Goal: Transaction & Acquisition: Subscribe to service/newsletter

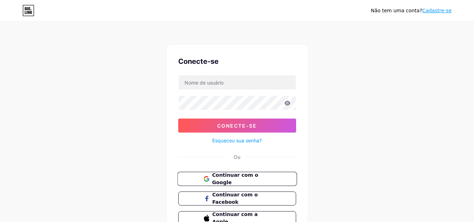
click at [260, 174] on button "Continuar com o Google" at bounding box center [237, 179] width 120 height 14
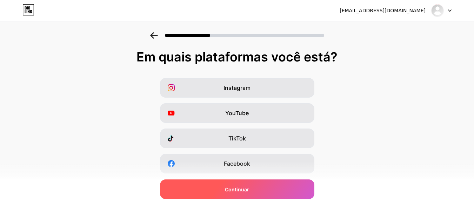
click at [247, 189] on font "Continuar" at bounding box center [237, 189] width 24 height 6
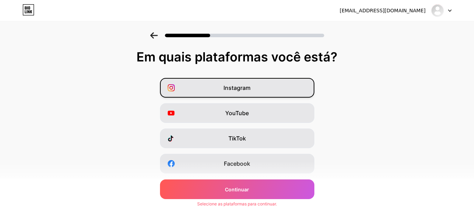
click at [258, 95] on div "Instagram" at bounding box center [237, 88] width 154 height 20
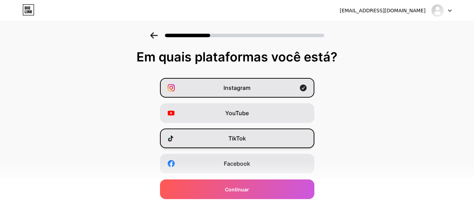
click at [257, 134] on div "TikTok" at bounding box center [237, 138] width 154 height 20
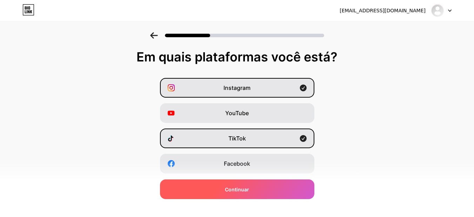
click at [262, 191] on div "Continuar" at bounding box center [237, 189] width 154 height 20
click at [253, 193] on div "Continuar" at bounding box center [237, 189] width 154 height 20
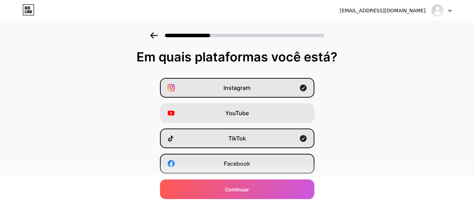
click at [243, 168] on div "Facebook" at bounding box center [237, 164] width 154 height 20
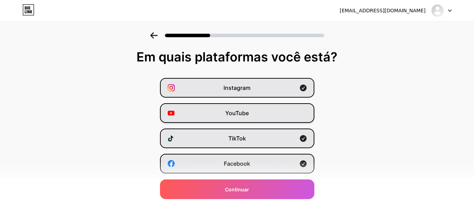
click at [243, 105] on div "YouTube" at bounding box center [237, 113] width 154 height 20
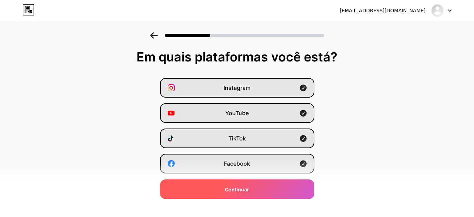
click at [228, 195] on div "Continuar" at bounding box center [237, 189] width 154 height 20
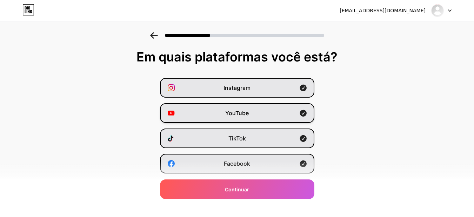
click at [239, 119] on div "YouTube" at bounding box center [237, 113] width 154 height 20
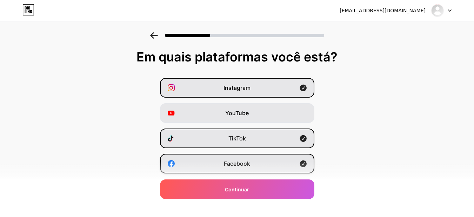
click at [234, 155] on div "Facebook" at bounding box center [237, 164] width 154 height 20
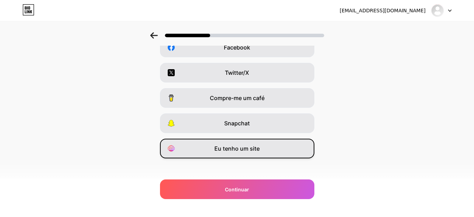
scroll to position [121, 0]
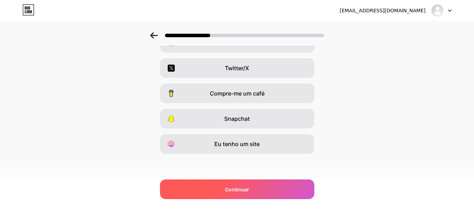
click at [243, 192] on font "Continuar" at bounding box center [237, 189] width 24 height 6
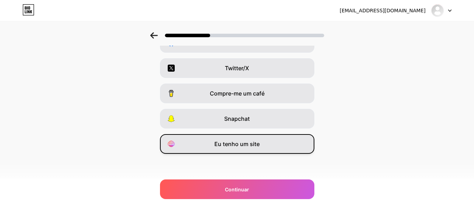
click at [242, 143] on font "Eu tenho um site" at bounding box center [236, 143] width 45 height 7
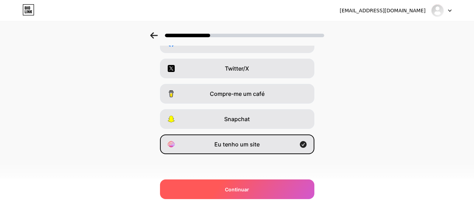
click at [242, 180] on div "Continuar" at bounding box center [237, 189] width 154 height 20
click at [241, 180] on div "Continuar" at bounding box center [237, 189] width 154 height 20
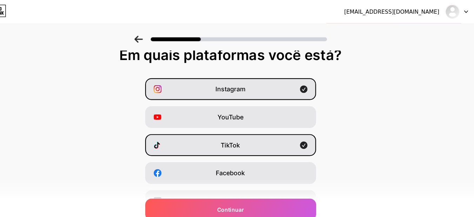
scroll to position [0, 0]
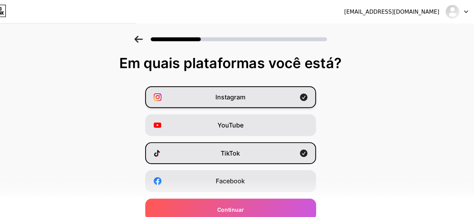
click at [287, 92] on div "Instagram" at bounding box center [237, 88] width 154 height 20
click at [282, 139] on div "TikTok" at bounding box center [237, 138] width 154 height 20
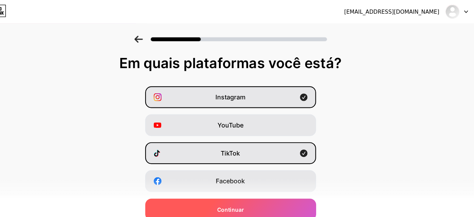
click at [250, 181] on div "Continuar" at bounding box center [237, 189] width 154 height 20
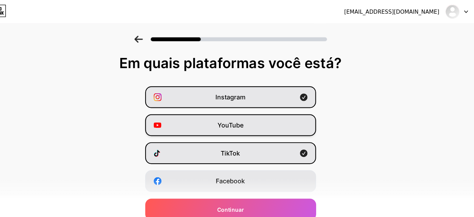
click at [255, 110] on div "YouTube" at bounding box center [237, 113] width 154 height 20
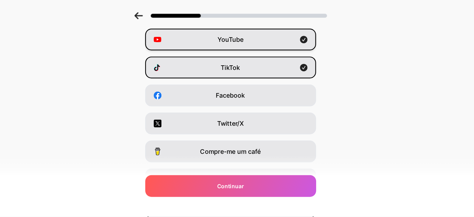
scroll to position [65, 0]
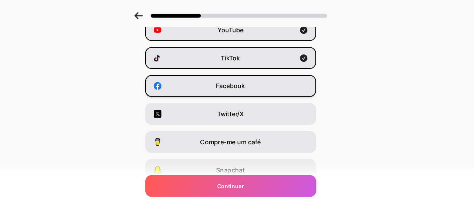
click at [250, 99] on font "Facebook" at bounding box center [237, 98] width 26 height 7
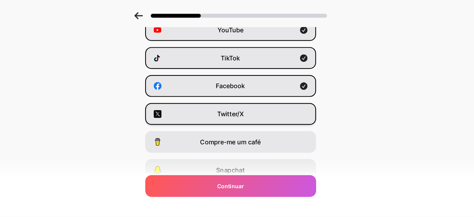
click at [248, 117] on div "Twitter/X" at bounding box center [237, 124] width 154 height 20
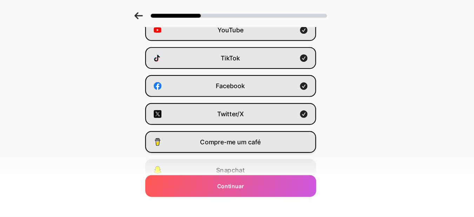
click at [238, 156] on div "Compre-me um café" at bounding box center [237, 150] width 154 height 20
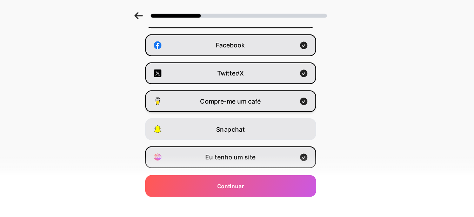
scroll to position [102, 0]
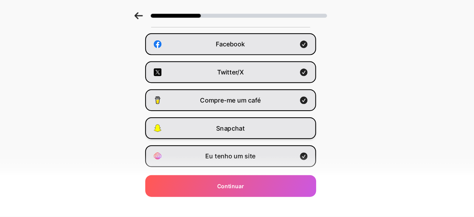
click at [237, 139] on font "Snapchat" at bounding box center [237, 136] width 26 height 7
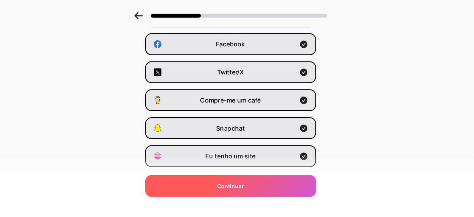
click at [232, 180] on div "Continuar" at bounding box center [237, 189] width 154 height 20
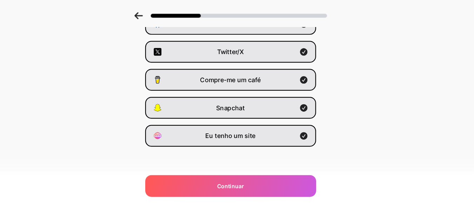
click at [154, 38] on icon at bounding box center [154, 35] width 8 height 6
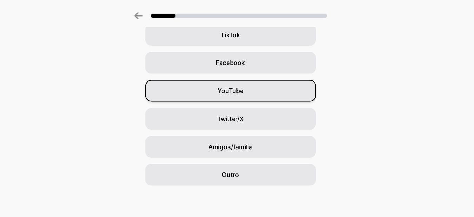
scroll to position [0, 0]
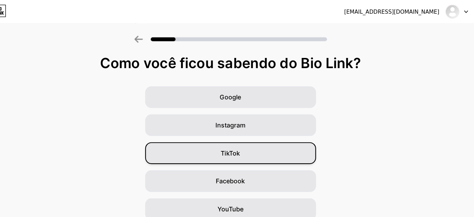
click at [252, 142] on div "TikTok" at bounding box center [237, 138] width 154 height 20
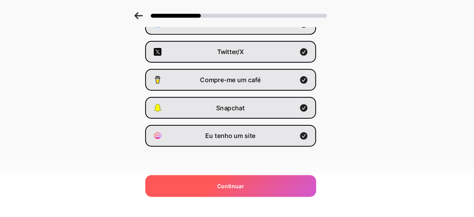
click at [249, 190] on font "Continuar" at bounding box center [237, 189] width 24 height 6
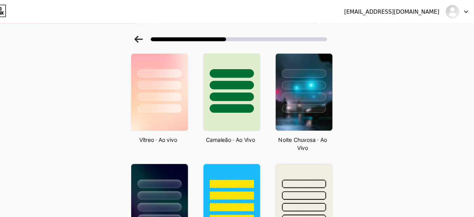
scroll to position [216, 0]
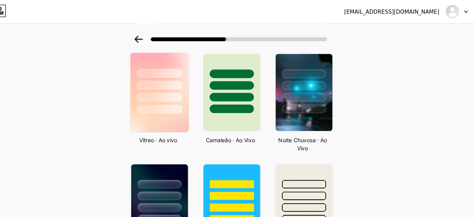
click at [162, 73] on div at bounding box center [172, 77] width 41 height 8
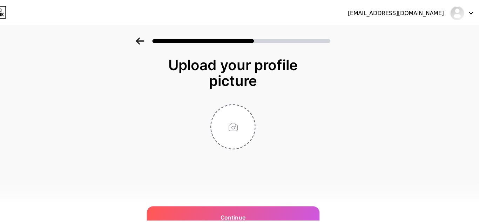
scroll to position [0, 0]
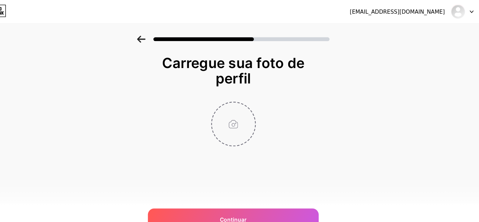
click at [241, 118] on input "file" at bounding box center [239, 112] width 39 height 39
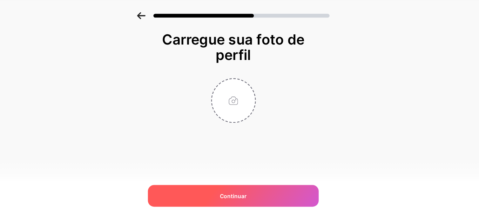
click at [235, 198] on font "Continuar" at bounding box center [240, 198] width 24 height 6
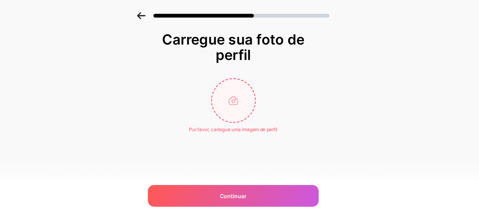
click at [244, 115] on input "file" at bounding box center [239, 112] width 39 height 39
type input "C:\fakepath\WhatsApp Image 2025-06-23 at 20.46.32 (1).jpeg"
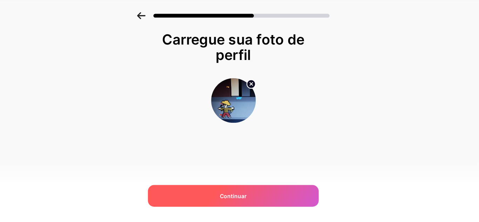
click at [264, 200] on div "Continuar" at bounding box center [239, 198] width 154 height 20
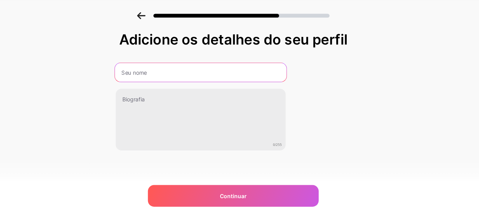
click at [223, 85] on input "text" at bounding box center [210, 86] width 155 height 17
type input "Idicações shopee da Iasmin"
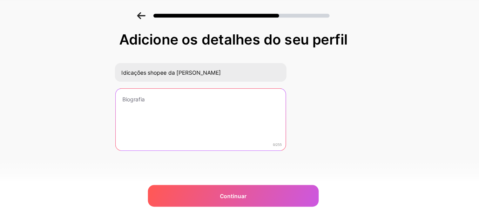
click at [216, 108] on textarea at bounding box center [210, 129] width 154 height 56
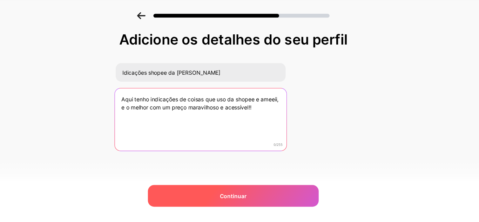
type textarea "Aqui tenho indicações de coisas que uso da shopee e ameeii, e o melhor com um p…"
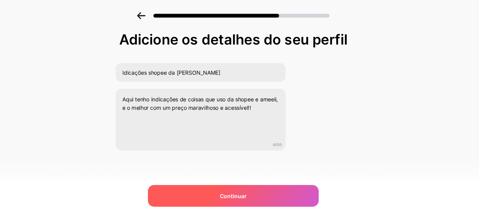
click at [251, 204] on div "Continuar" at bounding box center [239, 198] width 154 height 20
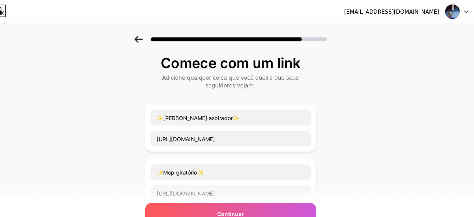
click at [242, 116] on div "✨Robô aspirador✨ https://s.shopee.com.br/801Yo4zzrh" at bounding box center [237, 116] width 146 height 34
click at [281, 114] on div "✨Robô aspirador✨ https://s.shopee.com.br/801Yo4zzrh" at bounding box center [237, 116] width 146 height 34
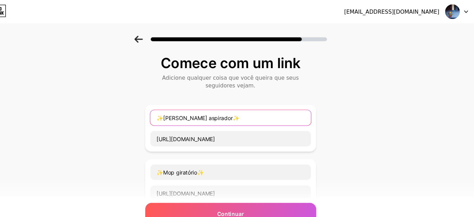
click at [261, 103] on input "✨Robô aspirador✨" at bounding box center [236, 106] width 145 height 14
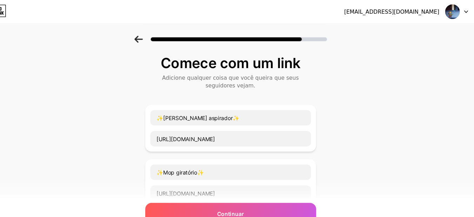
click at [314, 125] on div "✨Robô aspirador✨ https://s.shopee.com.br/801Yo4zzrh" at bounding box center [237, 116] width 154 height 42
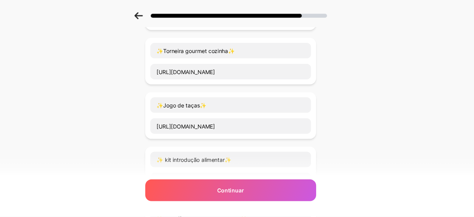
scroll to position [504, 0]
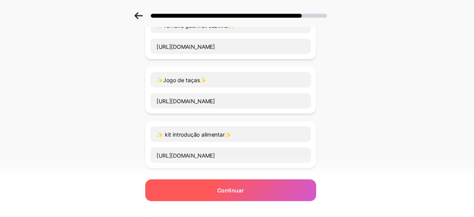
click at [275, 199] on div "Continuar" at bounding box center [237, 193] width 154 height 20
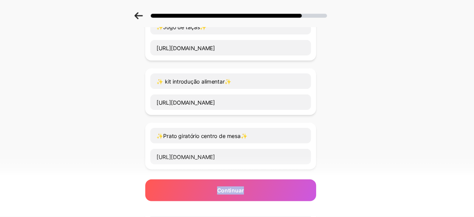
scroll to position [559, 0]
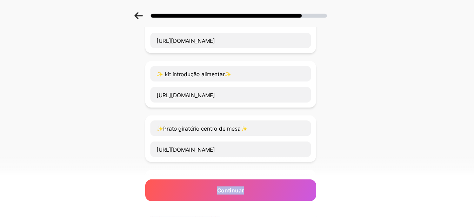
drag, startPoint x: 275, startPoint y: 199, endPoint x: 272, endPoint y: 173, distance: 26.8
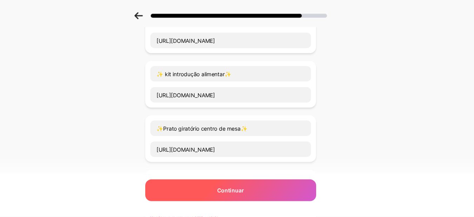
click at [258, 194] on div "Continuar" at bounding box center [237, 193] width 154 height 20
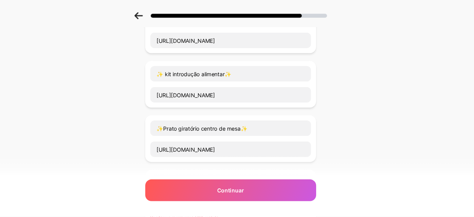
click at [314, 136] on div "✨Prato giratório centro de mesa✨ https://s.shopee.com.br/20m04LyPdx" at bounding box center [237, 146] width 154 height 42
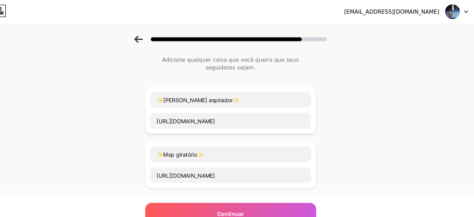
scroll to position [0, 0]
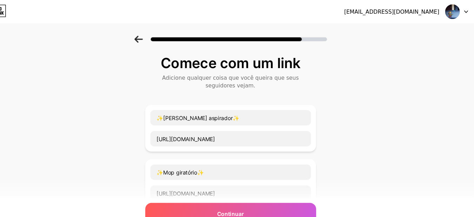
click at [314, 117] on div "✨Robô aspirador✨ https://s.shopee.com.br/801Yo4zzrh" at bounding box center [237, 116] width 154 height 42
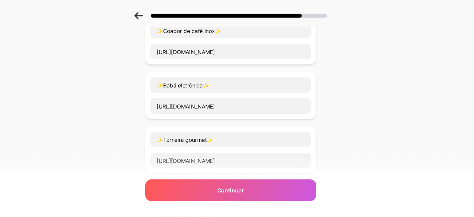
scroll to position [355, 0]
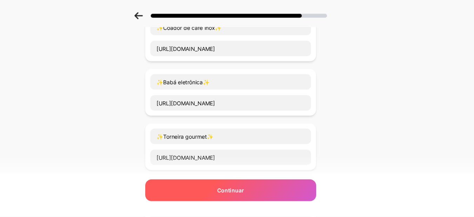
click at [226, 193] on div "Continuar" at bounding box center [237, 193] width 154 height 20
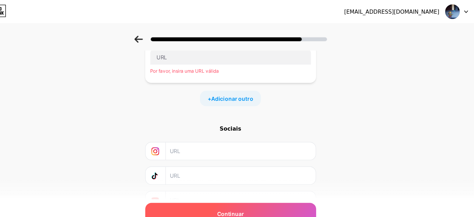
scroll to position [685, 0]
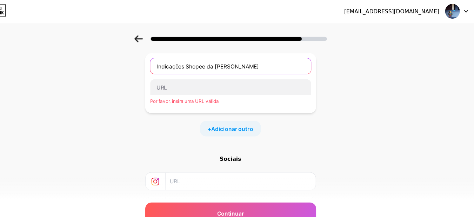
click at [260, 57] on input "Indicações Shopee da Iasmin" at bounding box center [236, 60] width 145 height 14
type input "I"
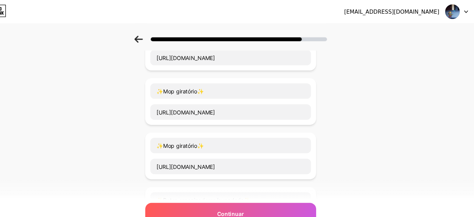
scroll to position [0, 0]
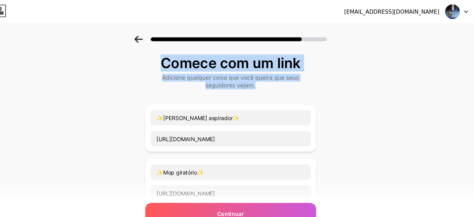
drag, startPoint x: 367, startPoint y: 54, endPoint x: 260, endPoint y: 78, distance: 109.5
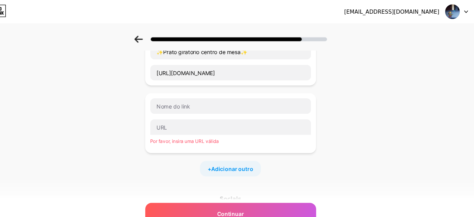
scroll to position [648, 0]
click at [155, 36] on icon at bounding box center [154, 35] width 8 height 6
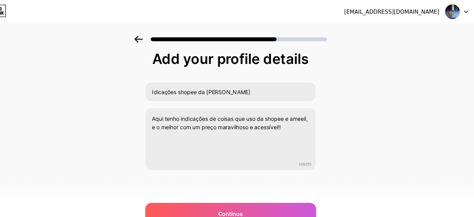
scroll to position [0, 0]
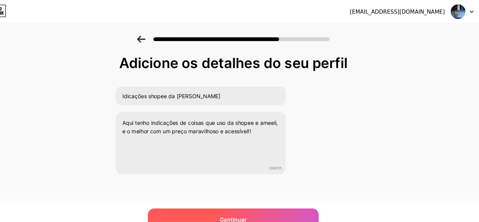
click at [260, 195] on div "Continuar" at bounding box center [239, 198] width 154 height 20
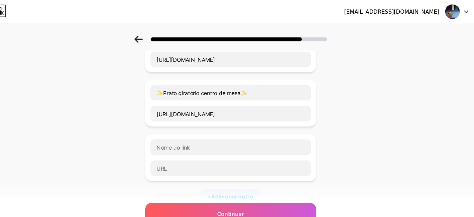
scroll to position [598, 0]
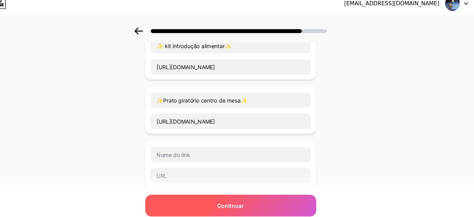
click at [253, 189] on div "Continuar" at bounding box center [237, 193] width 154 height 20
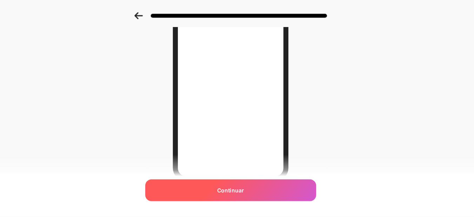
scroll to position [103, 0]
click at [257, 196] on div "Continuar" at bounding box center [237, 193] width 154 height 20
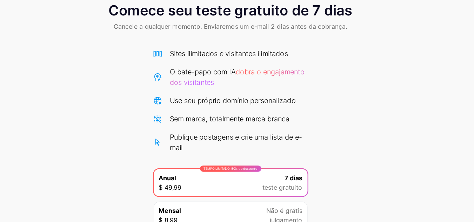
scroll to position [79, 0]
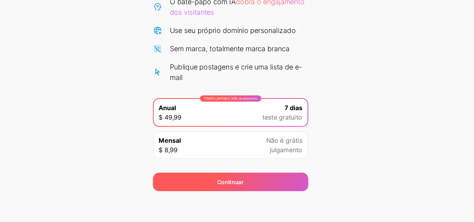
click at [274, 182] on div "Continuar" at bounding box center [237, 185] width 140 height 17
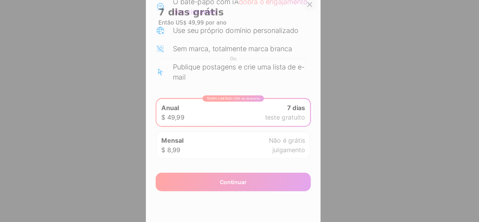
click at [306, 22] on icon at bounding box center [309, 25] width 6 height 6
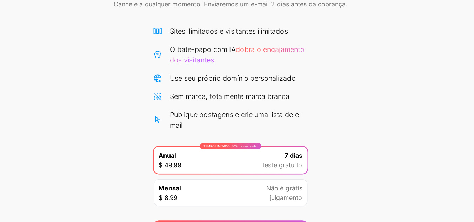
scroll to position [39, 0]
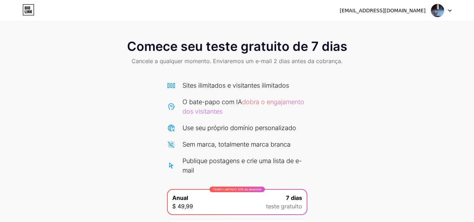
click at [450, 9] on icon at bounding box center [450, 10] width 4 height 2
click at [377, 30] on font "Sair" at bounding box center [375, 29] width 9 height 6
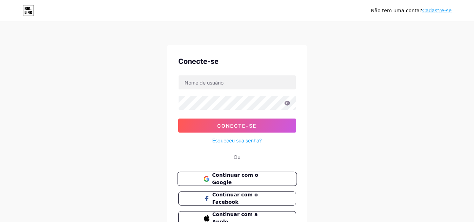
click at [231, 174] on button "Continuar com o Google" at bounding box center [237, 179] width 120 height 14
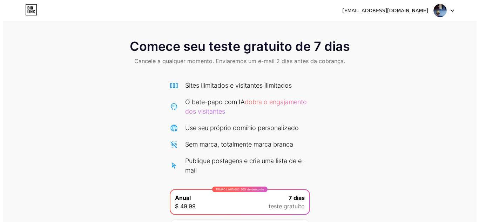
scroll to position [79, 0]
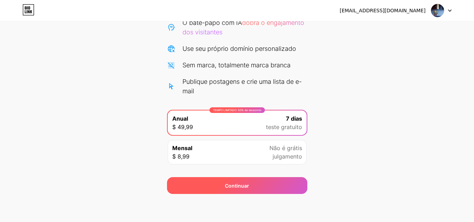
click at [249, 190] on div "Continuar" at bounding box center [237, 185] width 140 height 17
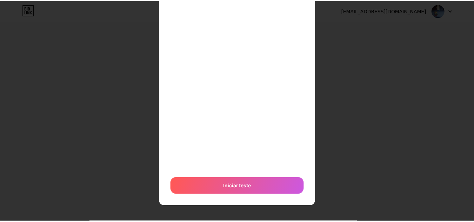
scroll to position [0, 0]
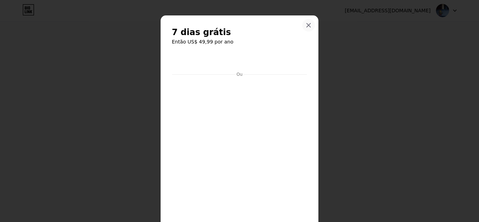
click at [307, 21] on div at bounding box center [308, 25] width 13 height 13
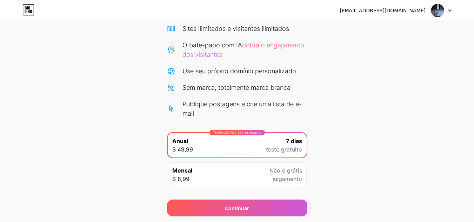
scroll to position [58, 0]
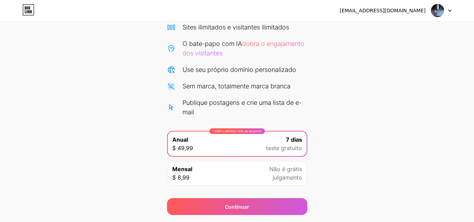
click at [199, 151] on div "TEMPO LIMITADO: 50% de desconto Anual $ 49,99 7 dias teste gratuito" at bounding box center [237, 144] width 139 height 25
click at [200, 179] on div "Mensal $ 8,99 Não é grátis julgamento" at bounding box center [237, 173] width 139 height 25
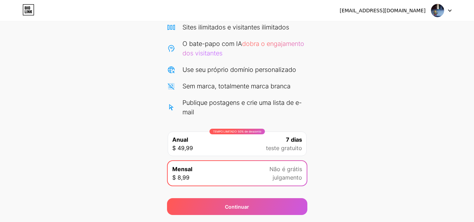
click at [198, 139] on div "TEMPO LIMITADO: 50% de desconto Anual $ 49,99 7 dias teste gratuito" at bounding box center [237, 144] width 139 height 25
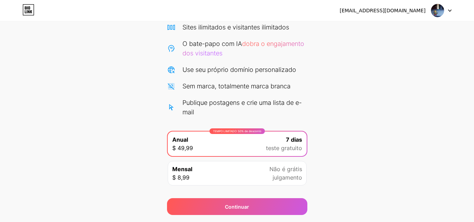
click at [125, 130] on div "Comece seu teste gratuito de 7 dias Cancele a qualquer momento. Enviaremos um e…" at bounding box center [237, 94] width 474 height 241
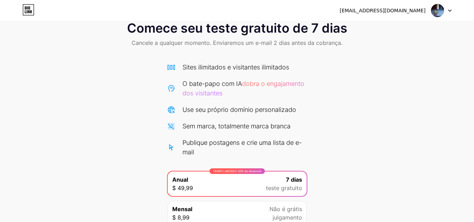
scroll to position [0, 0]
